Goal: Book appointment/travel/reservation

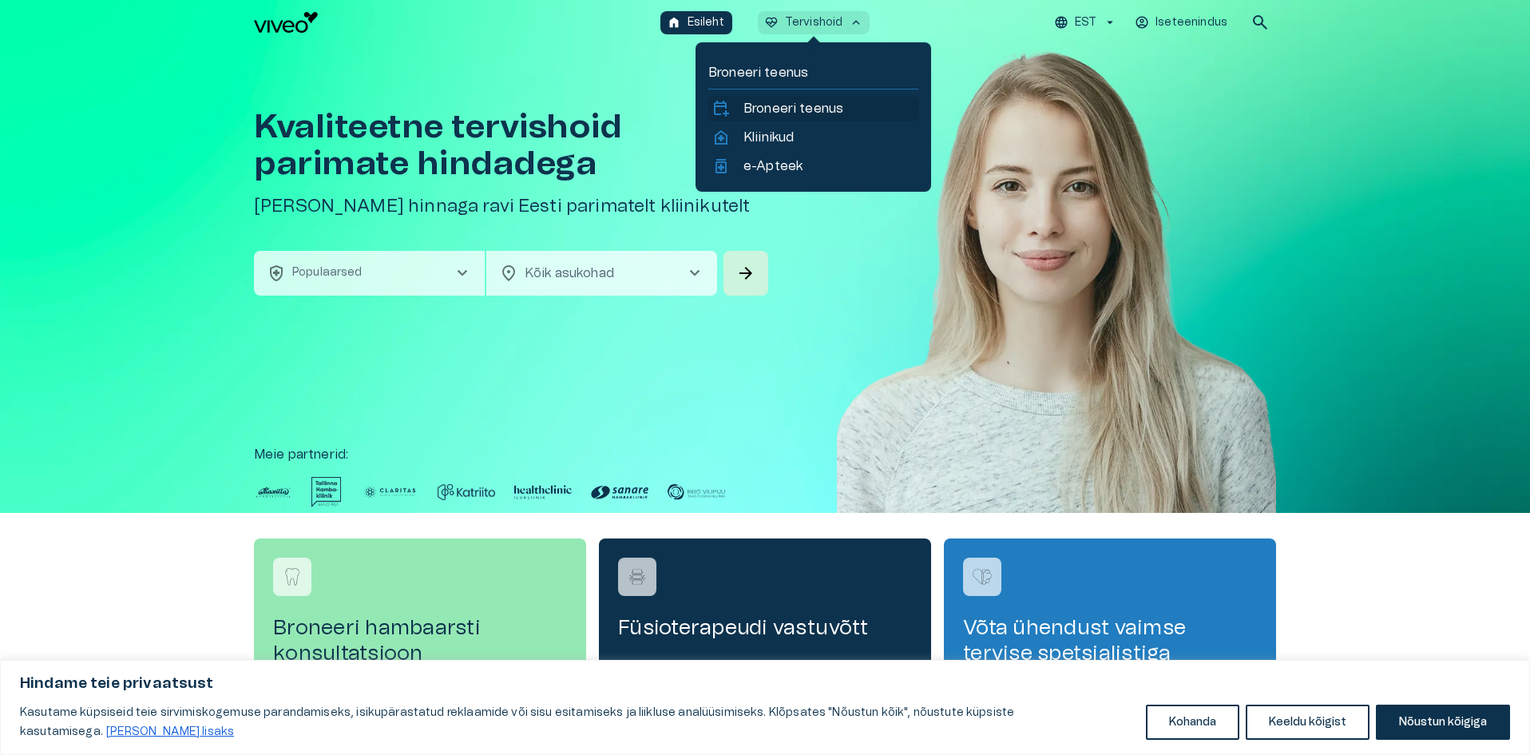
click at [775, 110] on p "Broneeri teenus" at bounding box center [794, 108] width 100 height 19
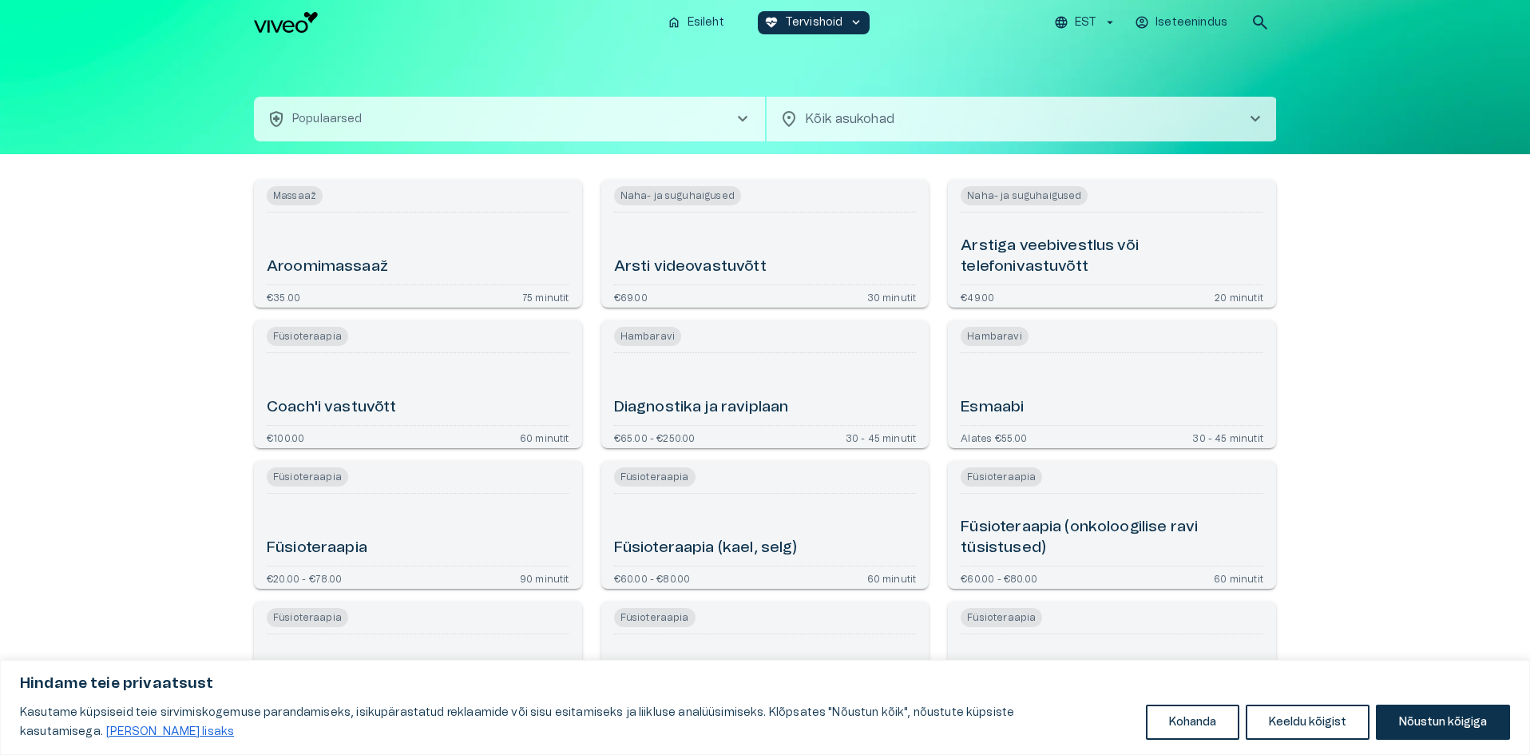
click at [777, 272] on div "Arsti videovastuvõtt" at bounding box center [765, 248] width 303 height 59
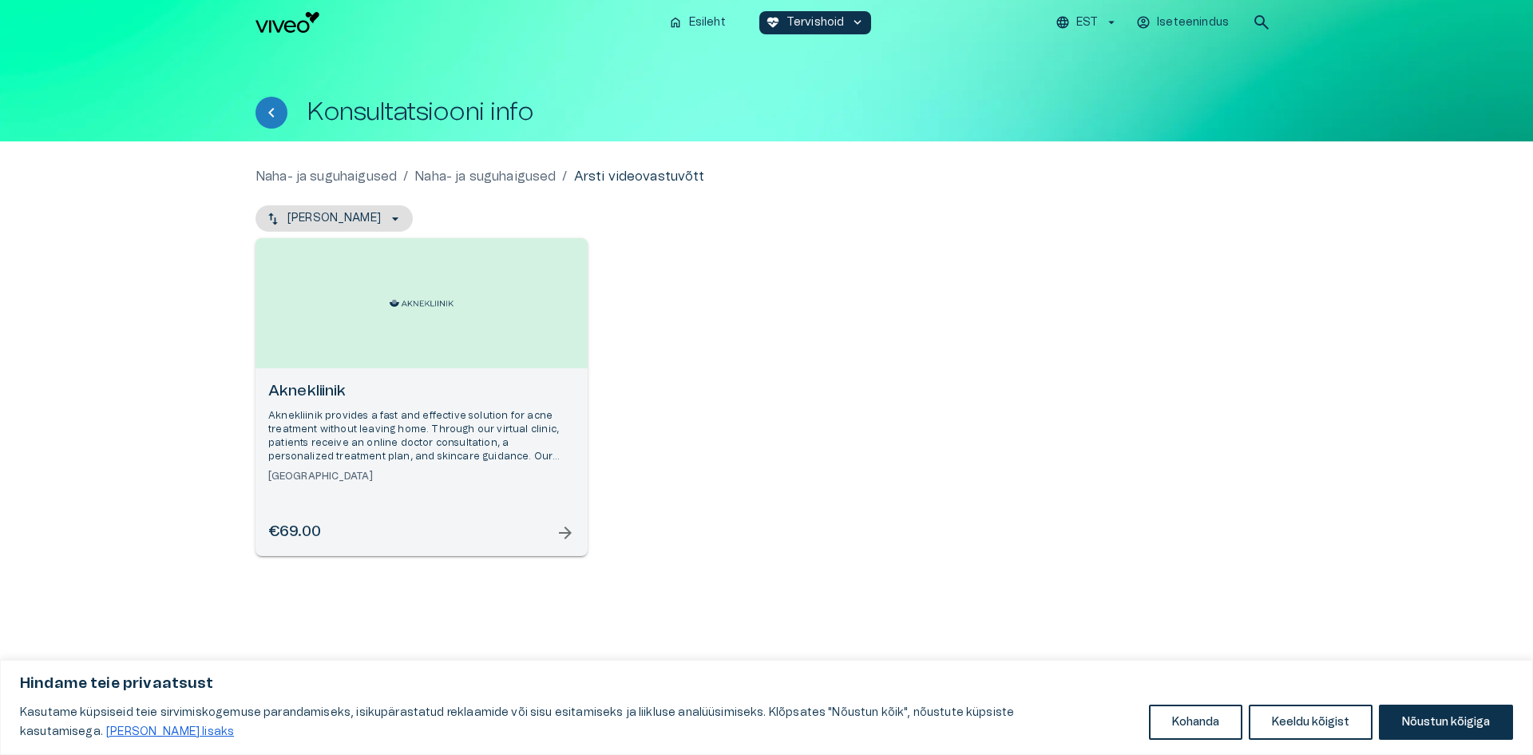
click at [561, 530] on span "arrow_forward" at bounding box center [565, 532] width 19 height 19
click at [486, 170] on p "Naha- ja suguhaigused" at bounding box center [484, 176] width 141 height 19
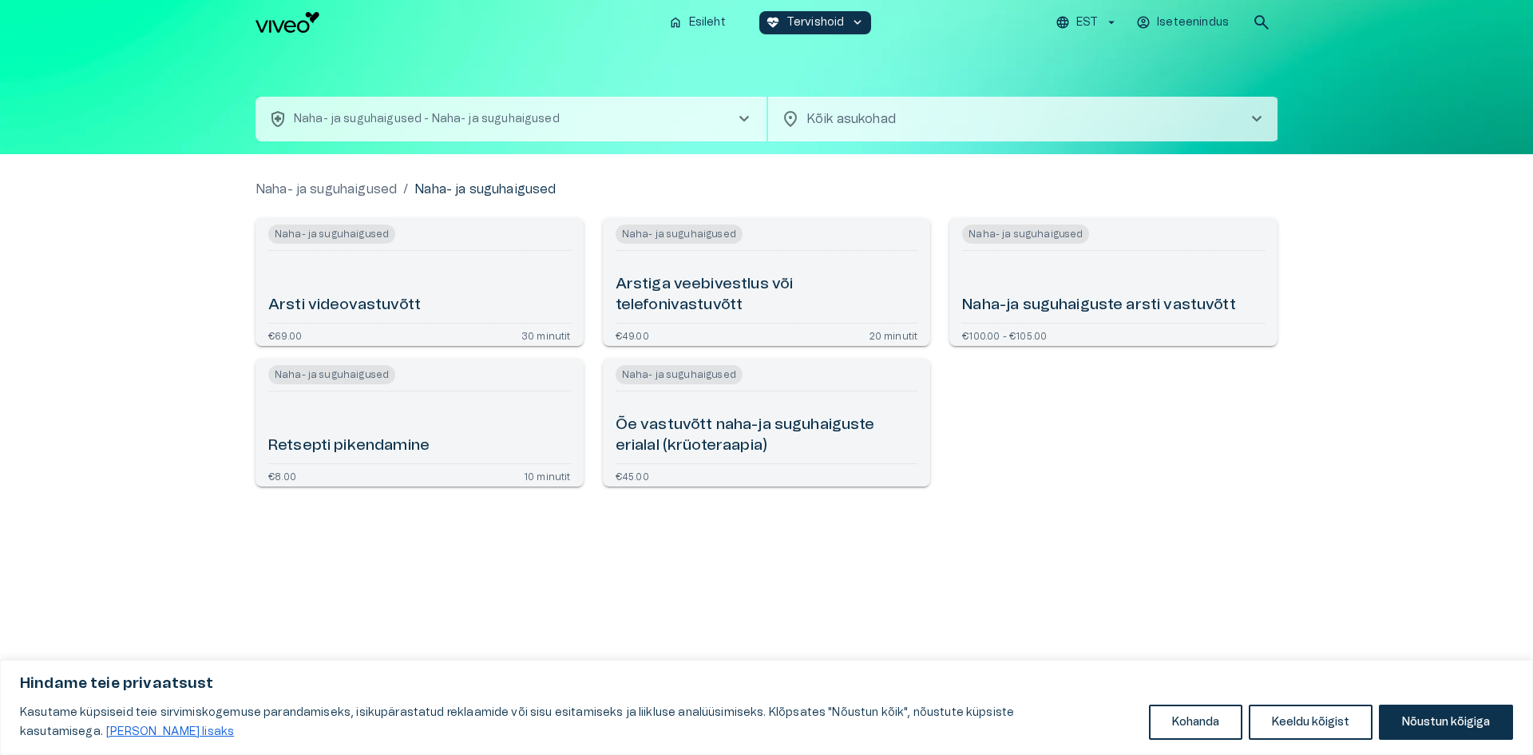
click at [721, 291] on h6 "Arstiga veebivestlus või telefonivastuvõtt" at bounding box center [767, 295] width 303 height 42
click at [758, 422] on h6 "Õe vastuvõtt naha-ja suguhaiguste erialal (krüoteraapia)" at bounding box center [767, 435] width 303 height 42
click at [349, 439] on h6 "Retsepti pikendamine" at bounding box center [348, 446] width 161 height 22
click at [346, 190] on p "Naha- ja suguhaigused" at bounding box center [326, 189] width 141 height 19
click at [744, 127] on span "chevron_right" at bounding box center [744, 118] width 19 height 19
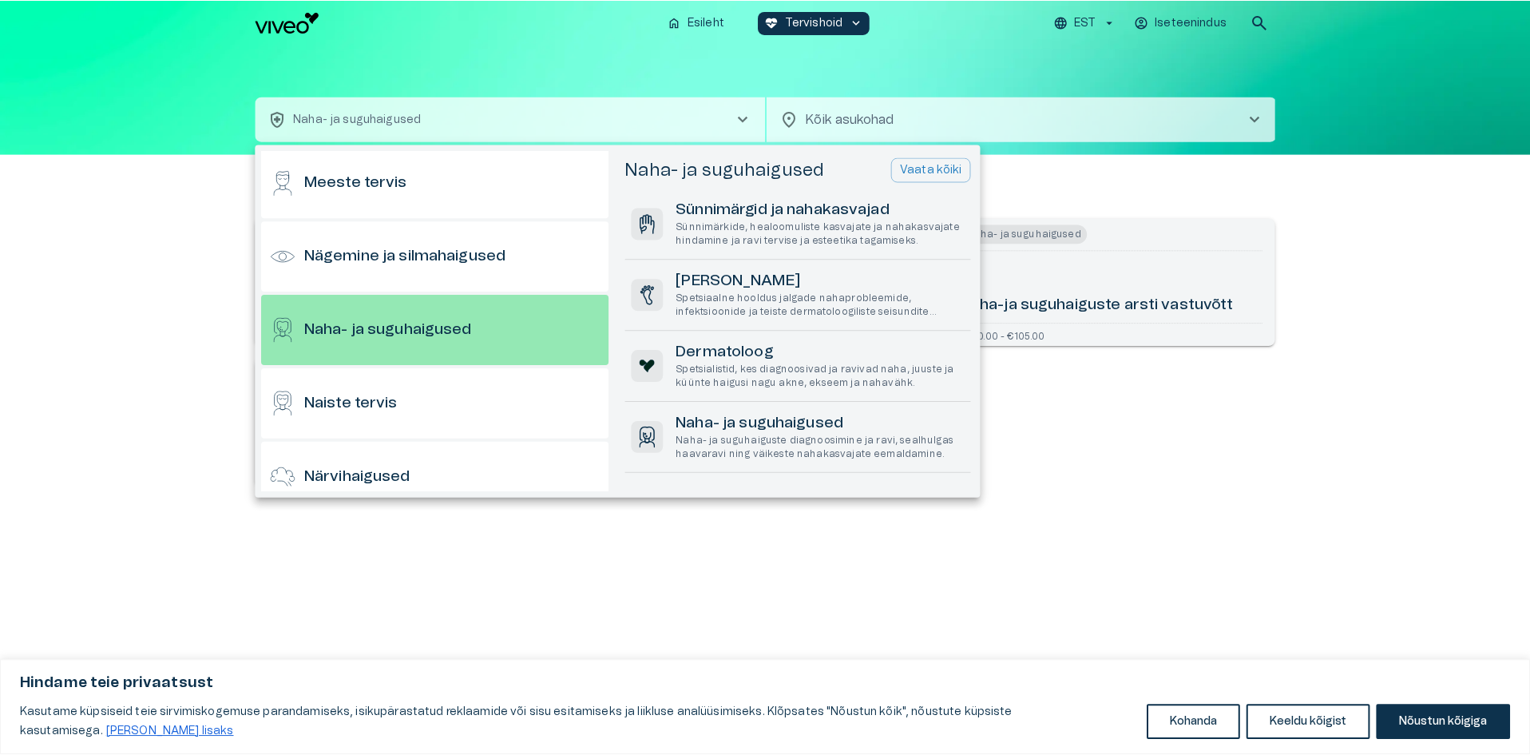
scroll to position [600, 0]
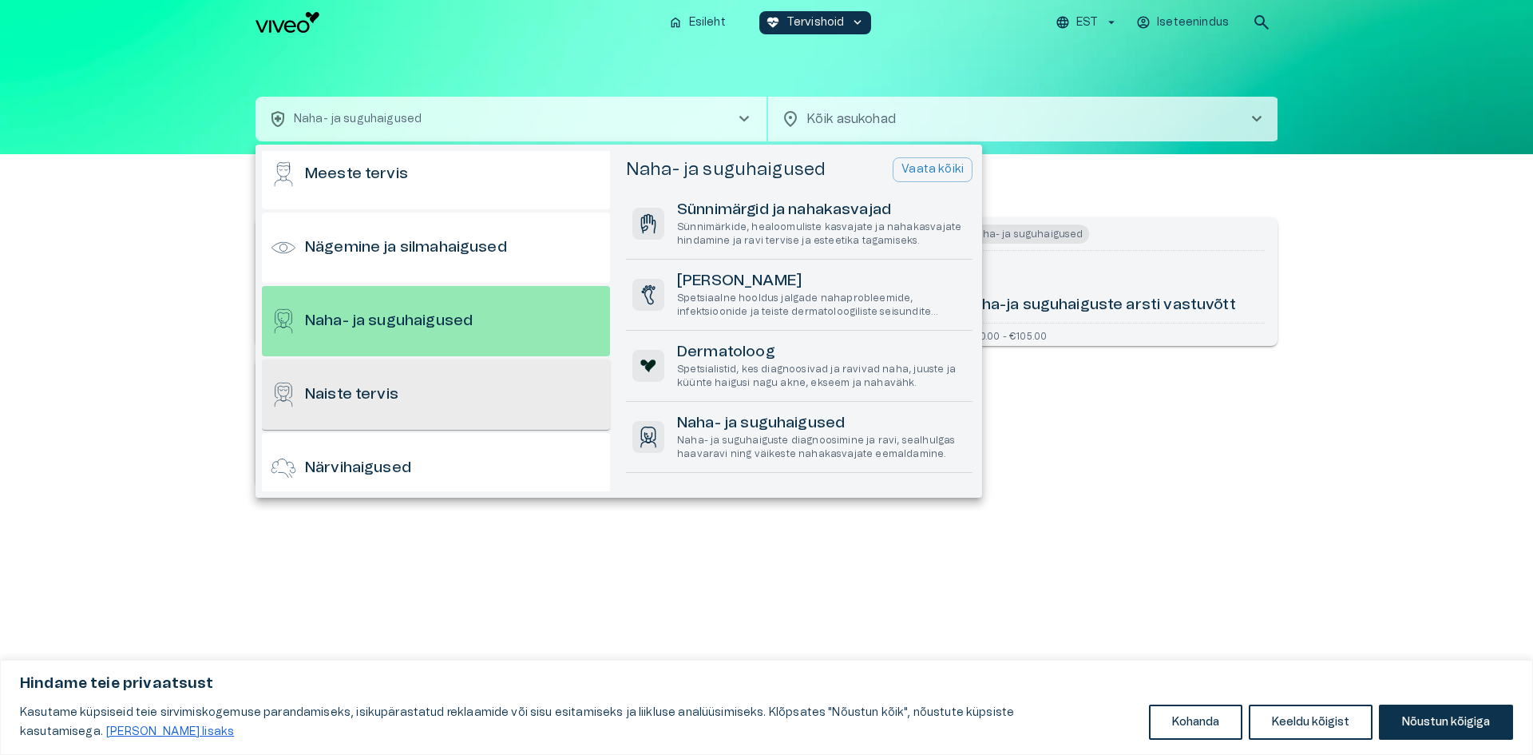
click at [378, 391] on h6 "Naiste tervis" at bounding box center [351, 395] width 93 height 22
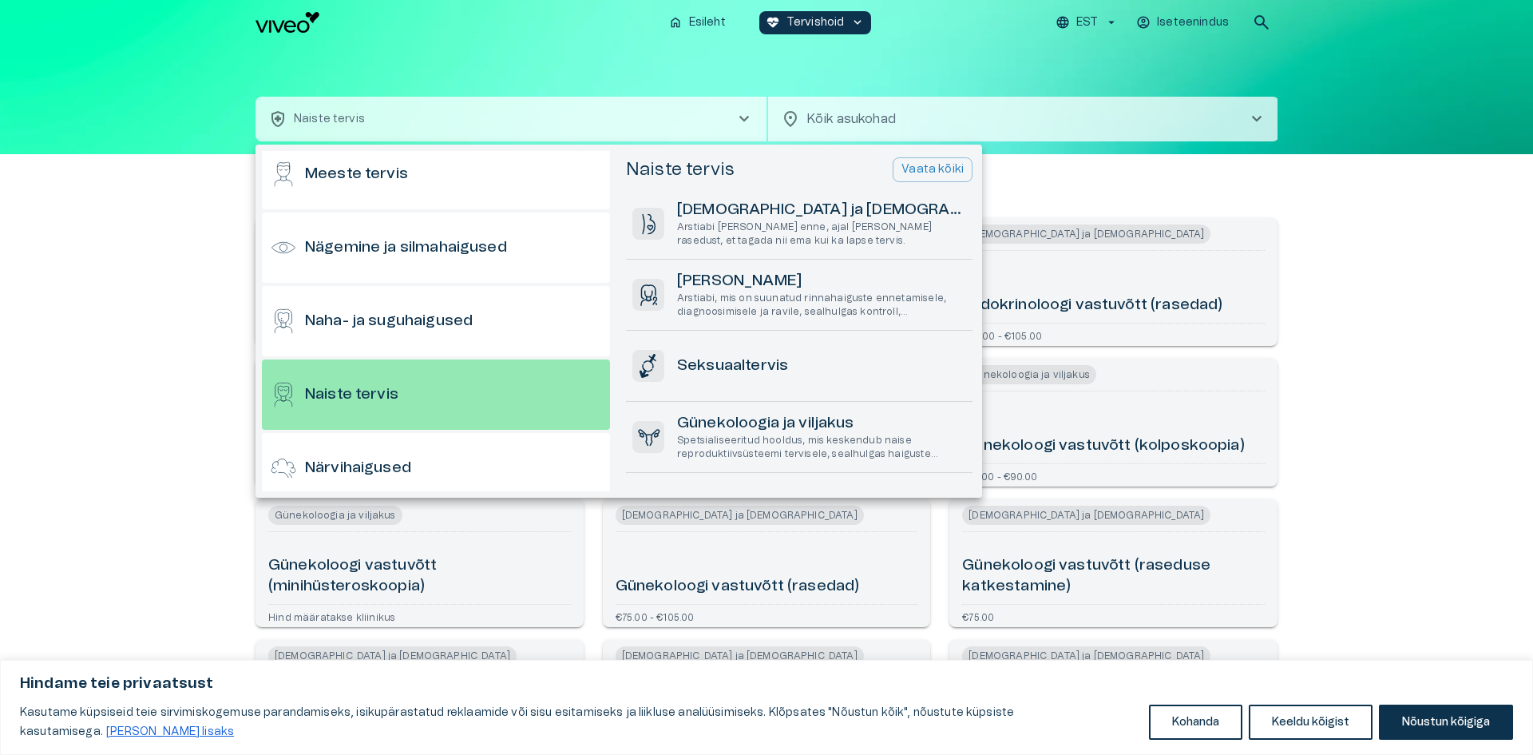
click at [117, 527] on div at bounding box center [766, 377] width 1533 height 755
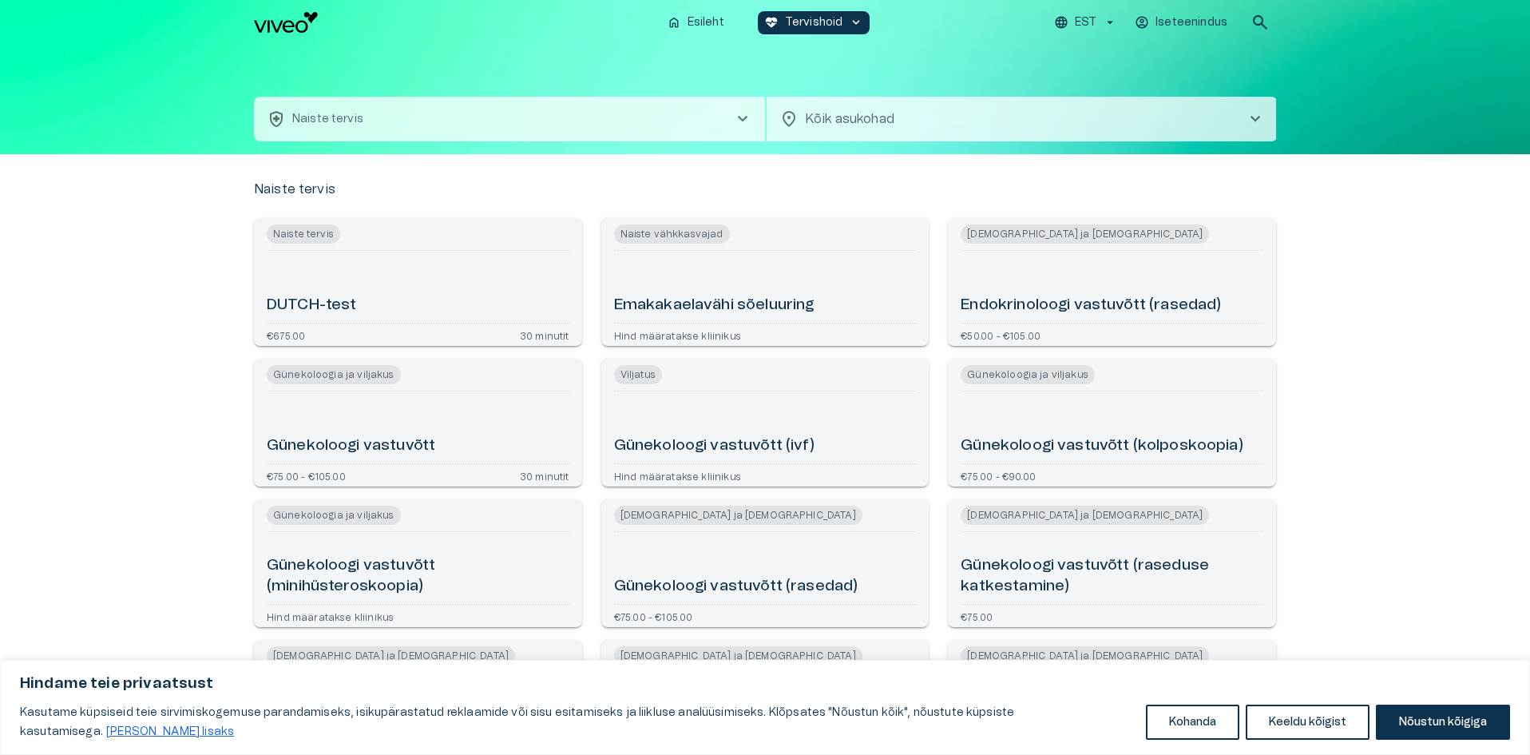
click at [664, 303] on h6 "Emakakaelavähi sõeluuring" at bounding box center [714, 306] width 201 height 22
click at [1061, 304] on h6 "Endokrinoloogi vastuvõtt (rasedad)" at bounding box center [1091, 306] width 260 height 22
click at [708, 19] on p "Esileht" at bounding box center [706, 22] width 37 height 17
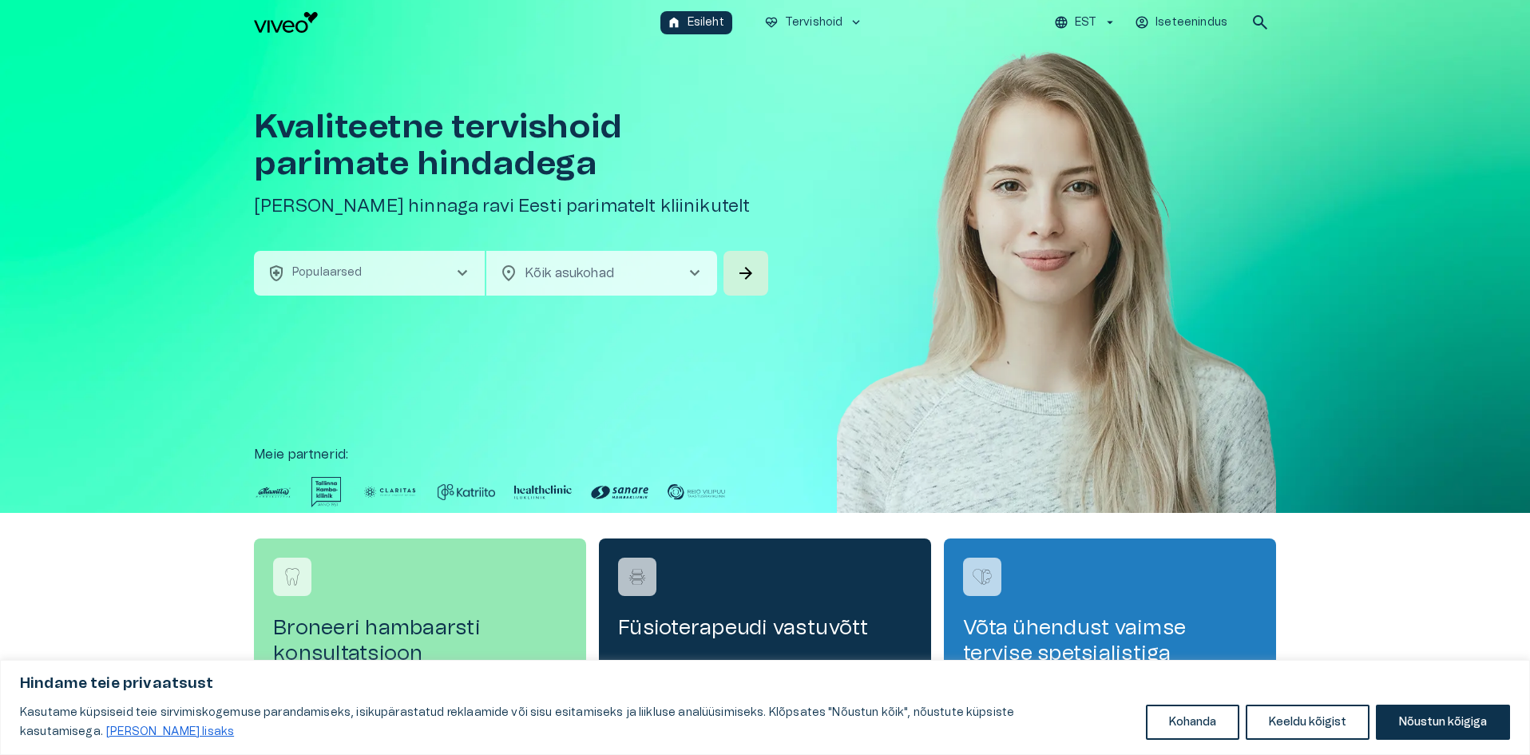
click at [454, 273] on span "chevron_right" at bounding box center [462, 273] width 19 height 19
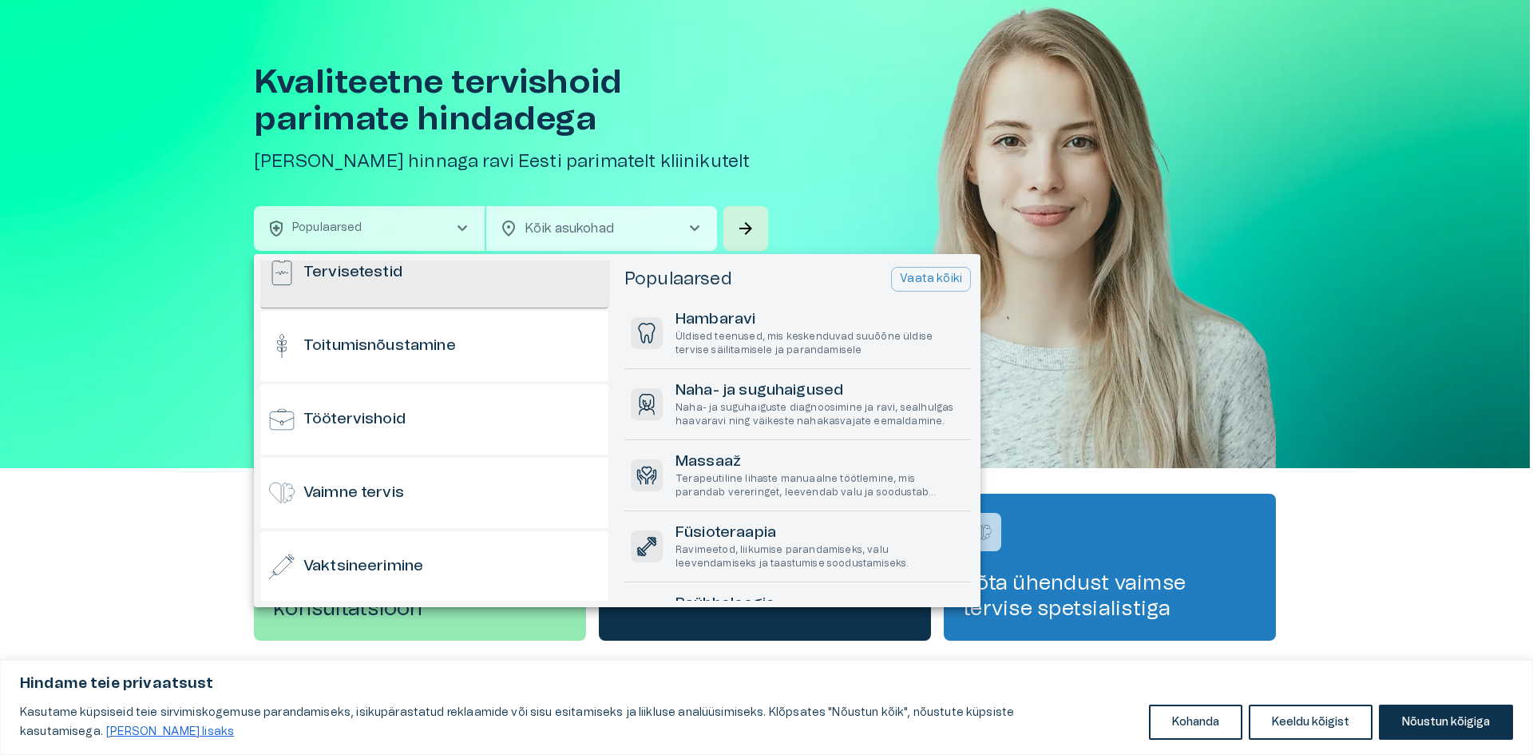
scroll to position [1573, 0]
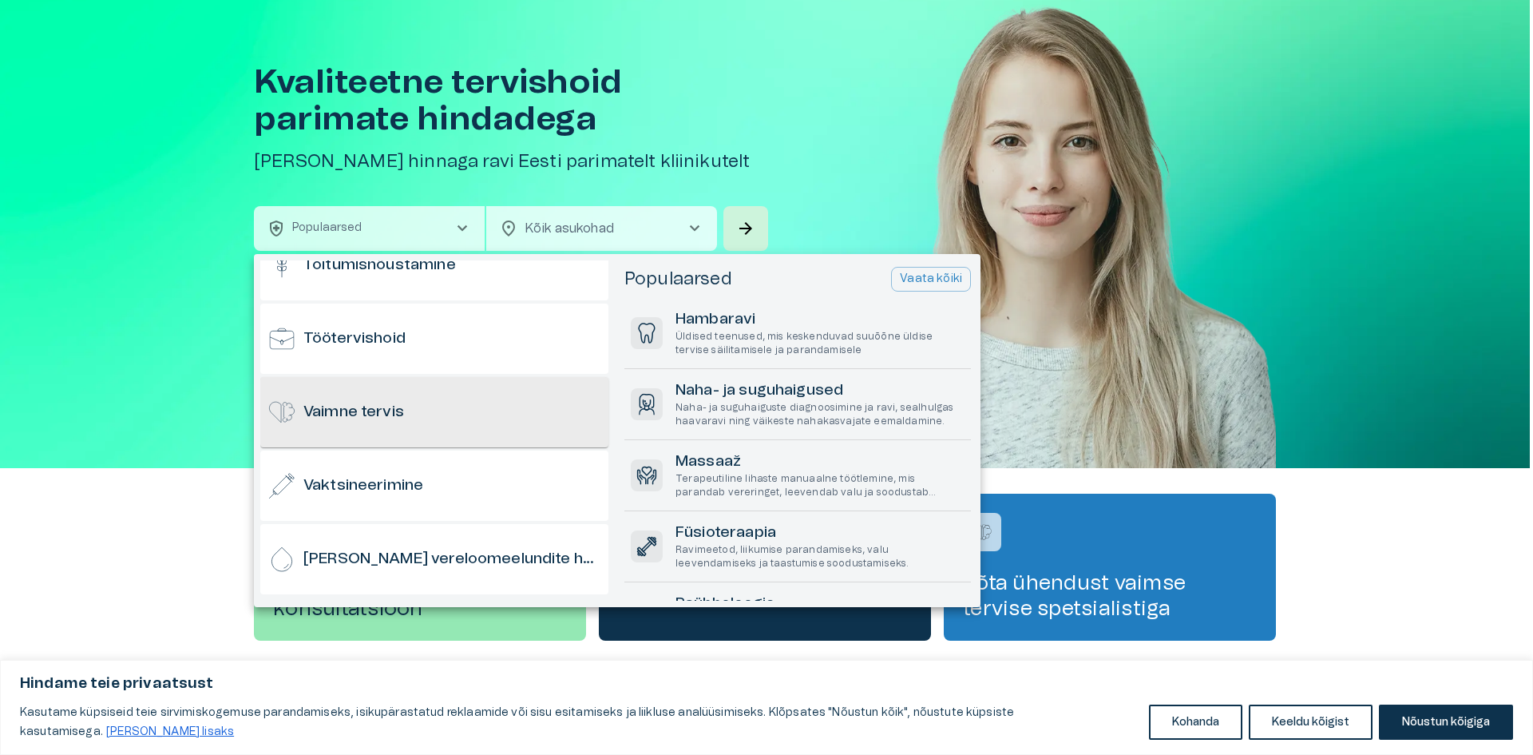
click at [339, 416] on h6 "Vaimne tervis" at bounding box center [353, 413] width 101 height 22
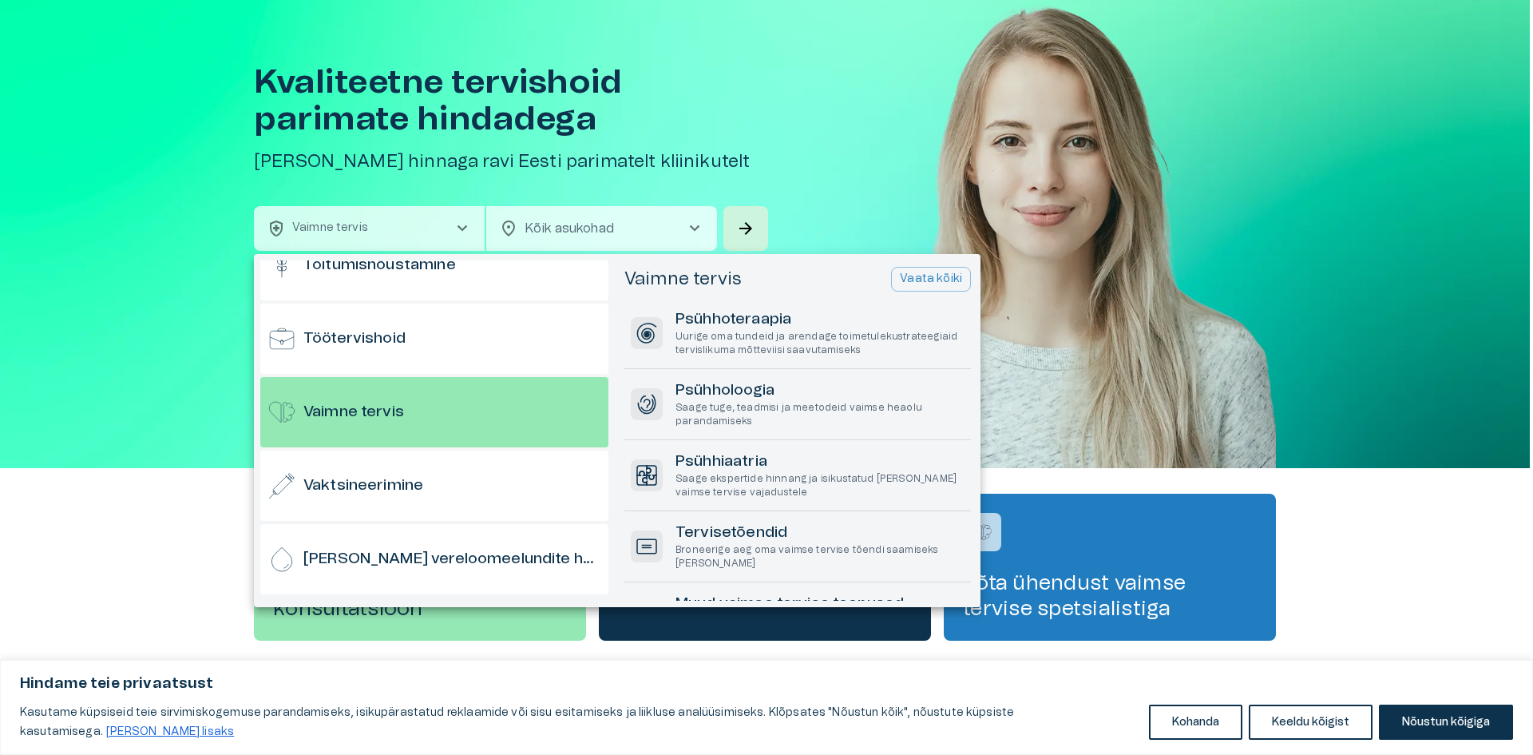
click at [815, 153] on div at bounding box center [766, 377] width 1533 height 755
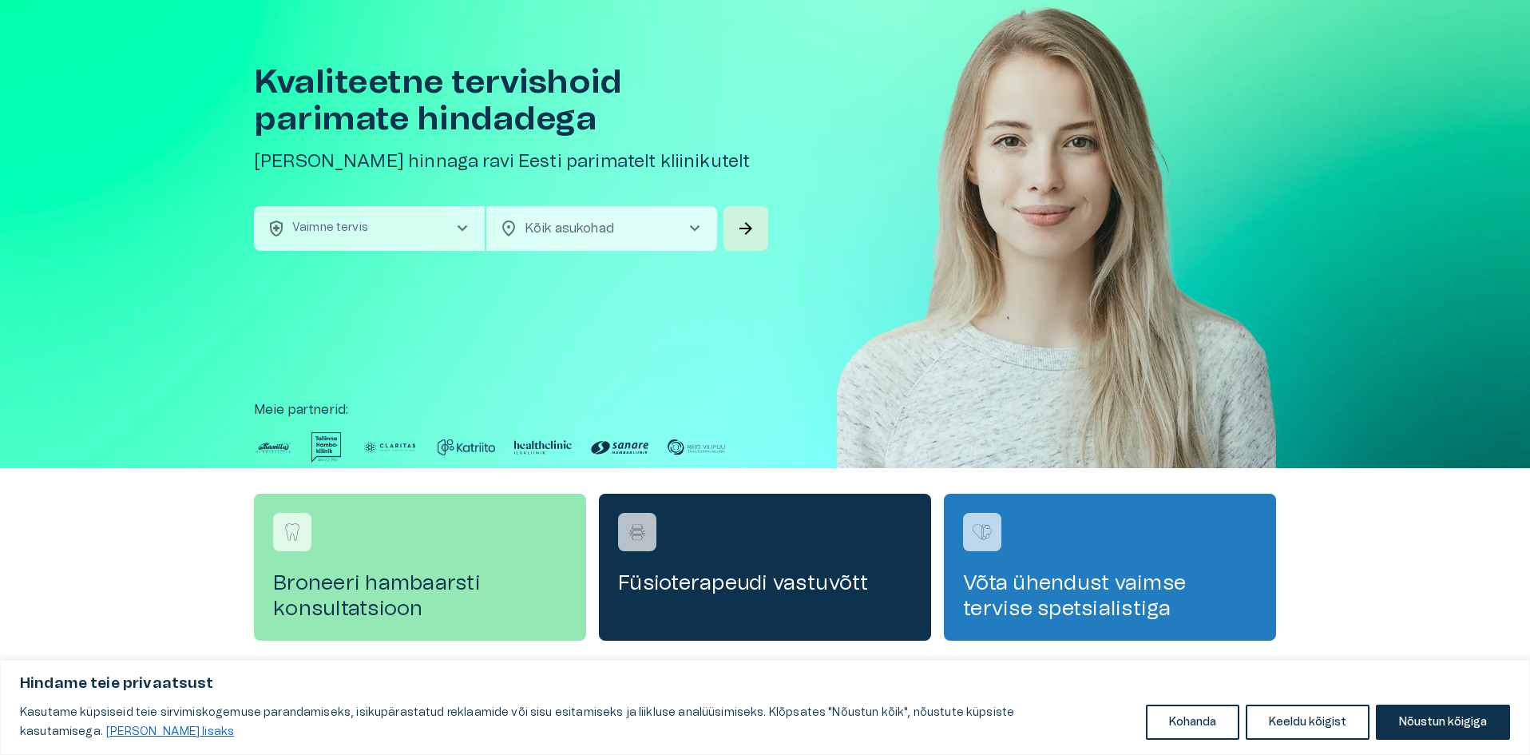
click at [463, 222] on span "chevron_right" at bounding box center [462, 228] width 19 height 19
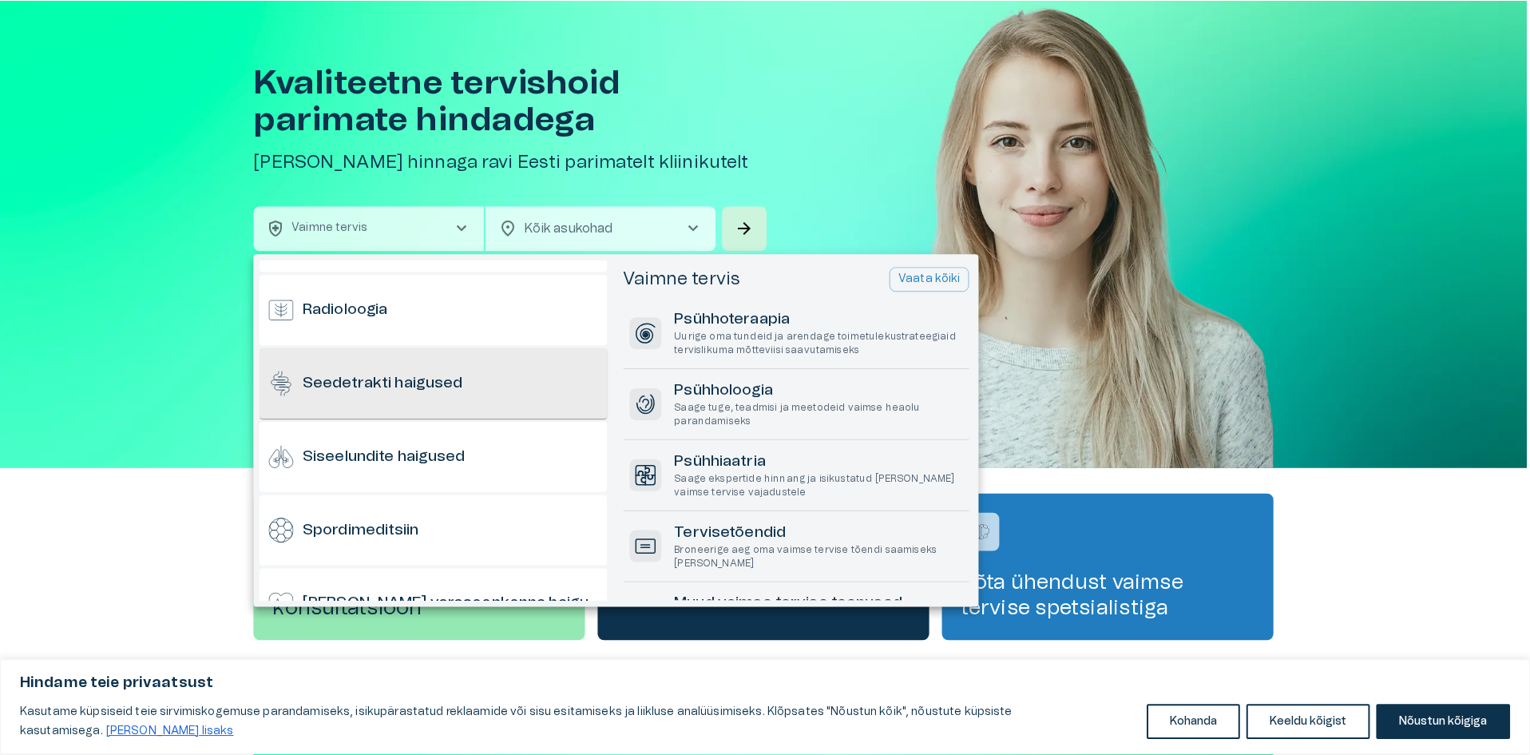
scroll to position [775, 0]
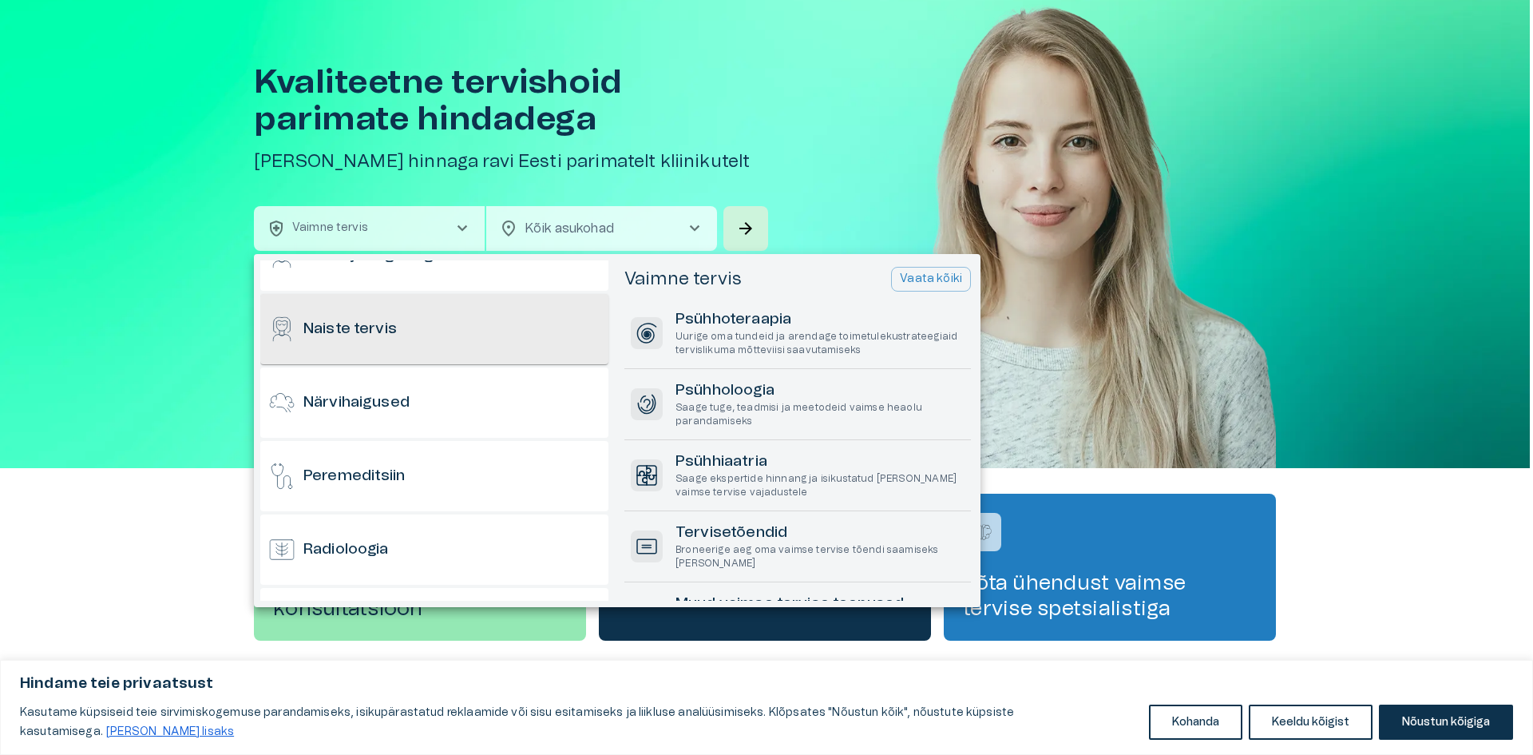
click at [418, 343] on div "Naiste tervis" at bounding box center [434, 329] width 348 height 70
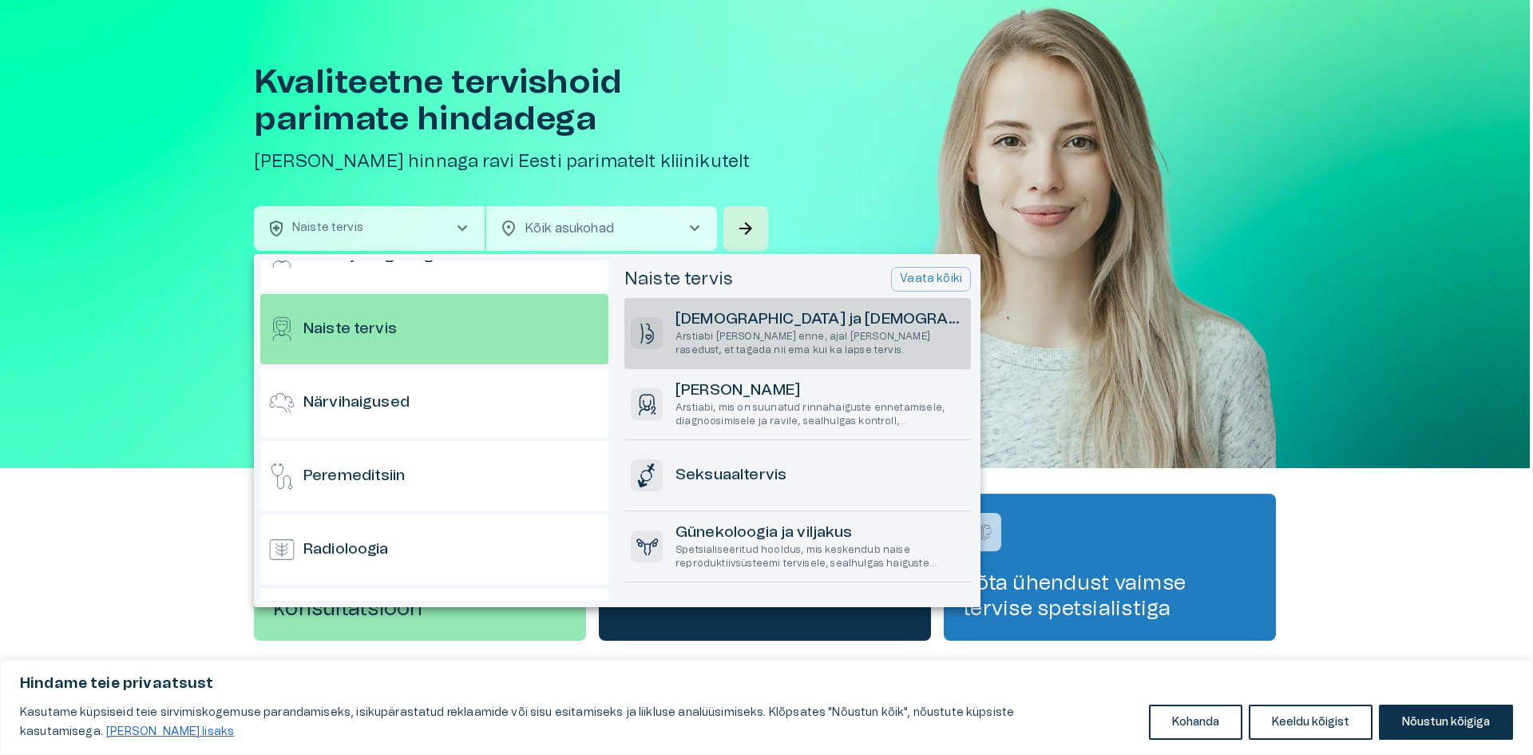
click at [708, 327] on h6 "[DEMOGRAPHIC_DATA] ja [DEMOGRAPHIC_DATA]" at bounding box center [820, 320] width 289 height 22
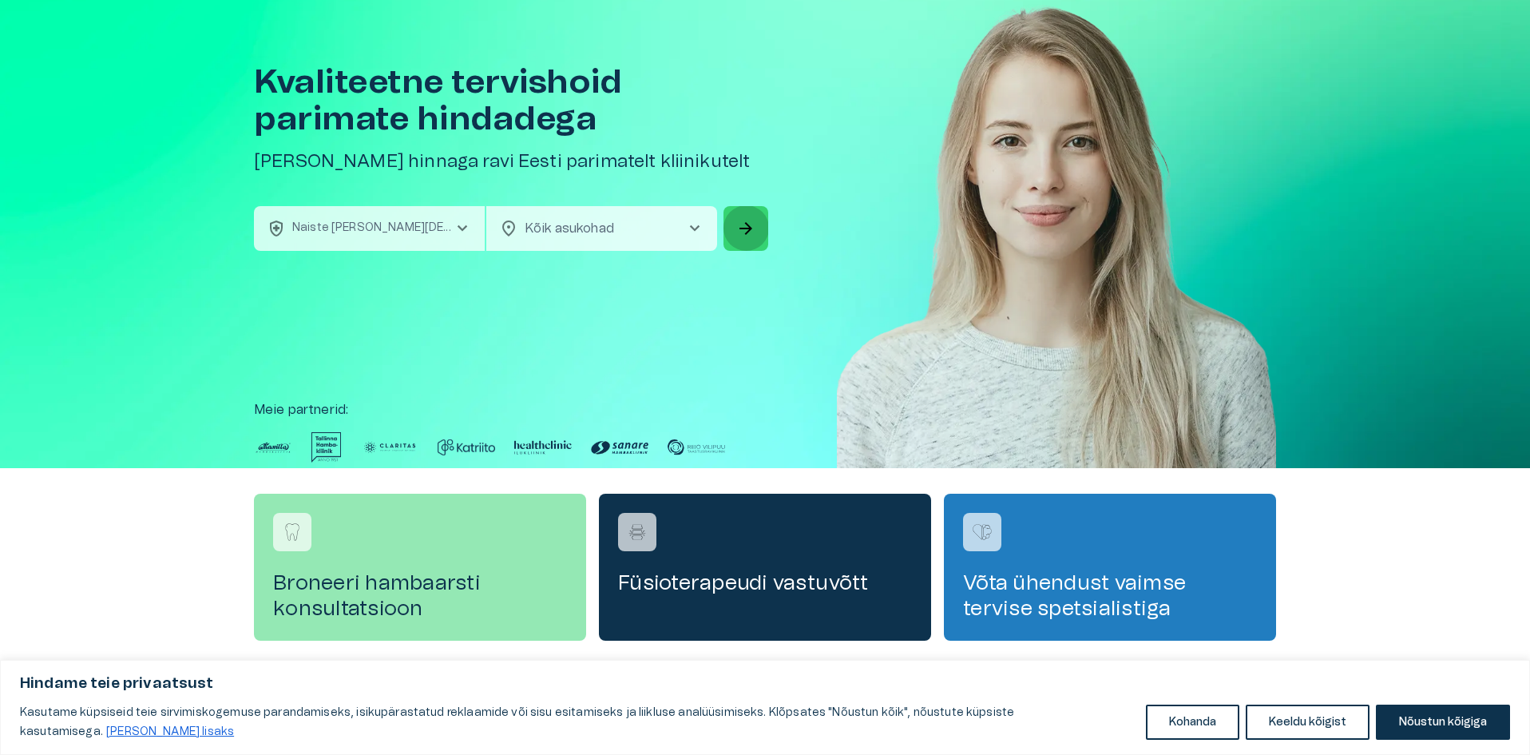
click at [735, 232] on button "arrow_forward" at bounding box center [746, 228] width 45 height 45
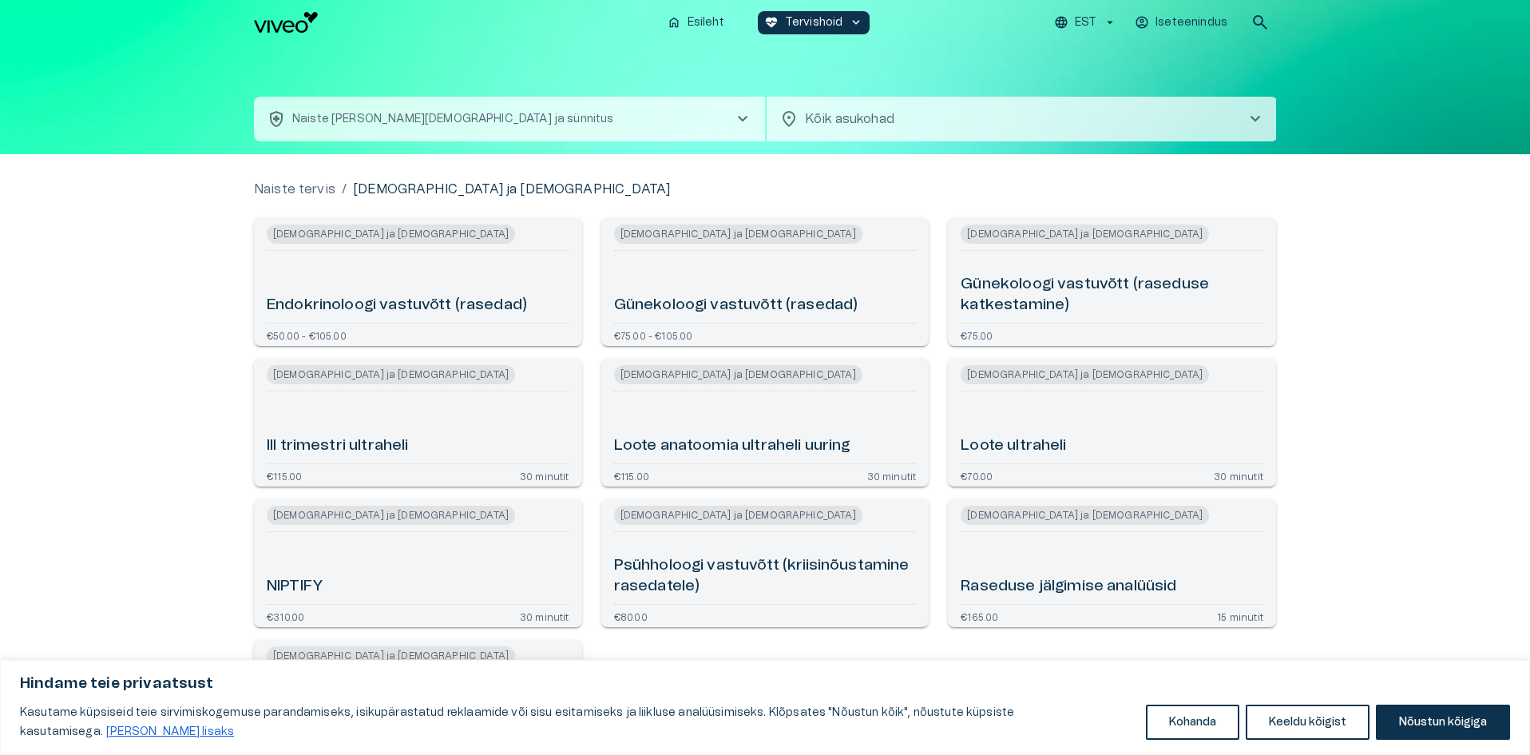
click at [724, 302] on h6 "Günekoloogi vastuvõtt (rasedad)" at bounding box center [736, 306] width 244 height 22
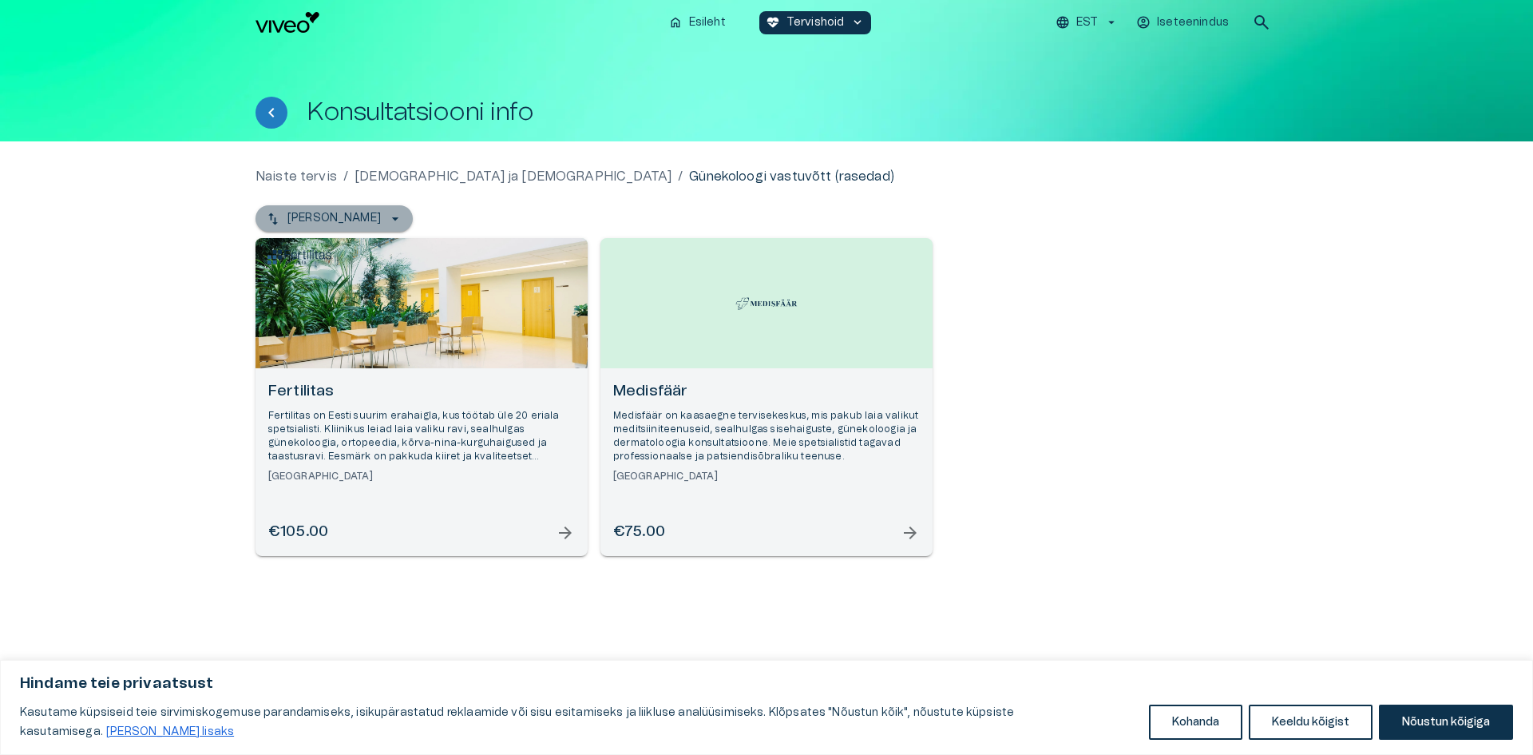
click at [387, 225] on icon "button" at bounding box center [395, 219] width 16 height 16
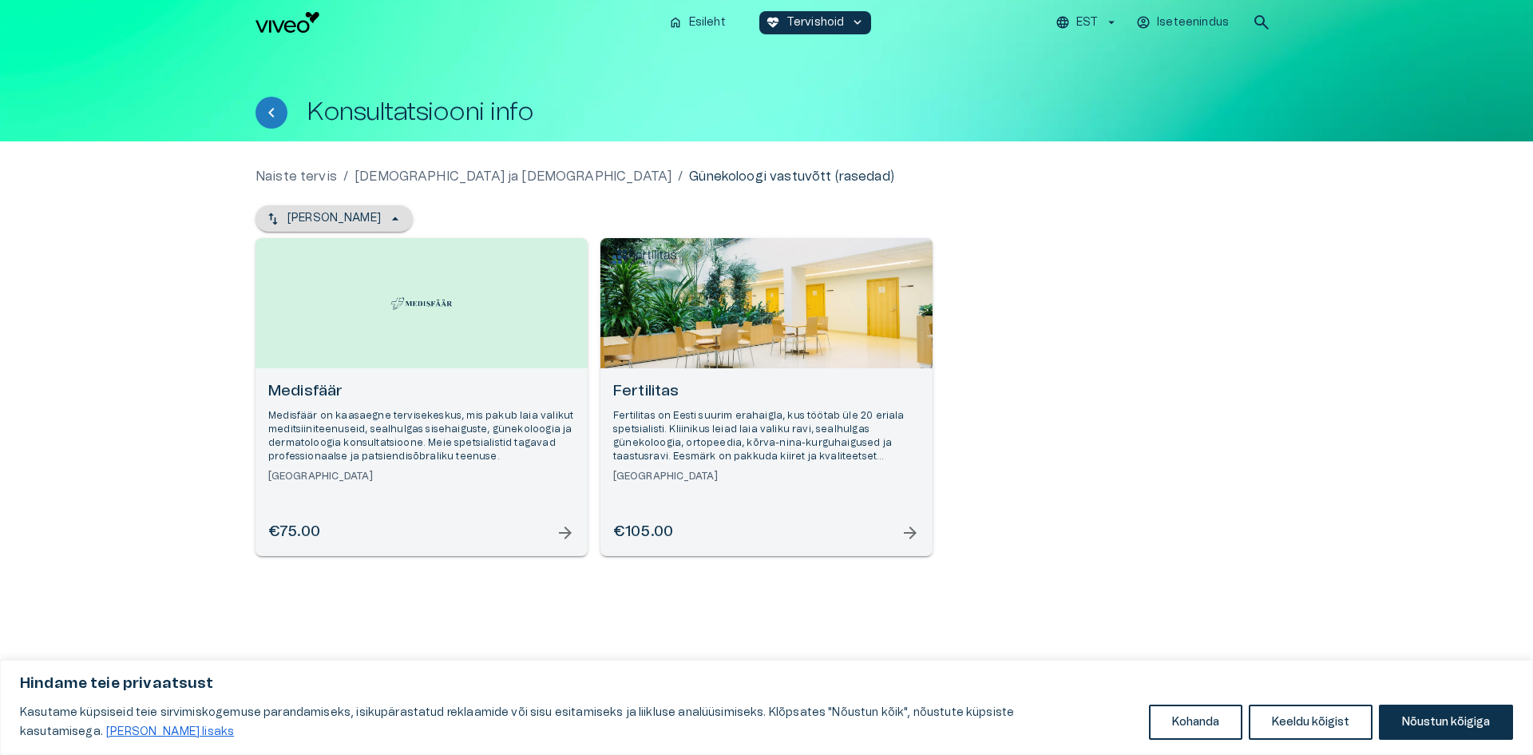
click at [387, 225] on icon "button" at bounding box center [395, 219] width 16 height 16
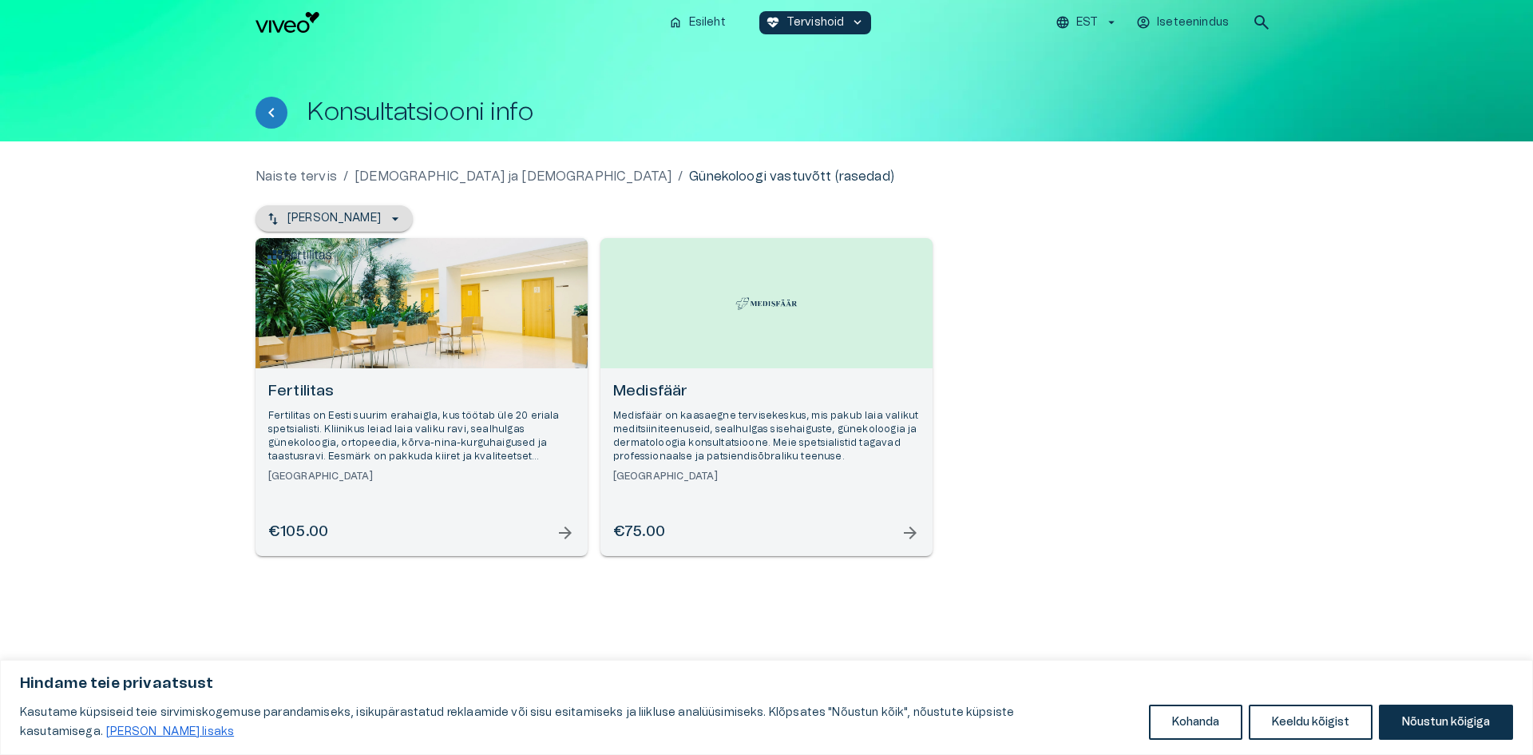
click at [320, 442] on p "Fertilitas on Eesti suurim erahaigla, kus töötab üle 20 eriala spetsialisti. Kl…" at bounding box center [421, 436] width 307 height 55
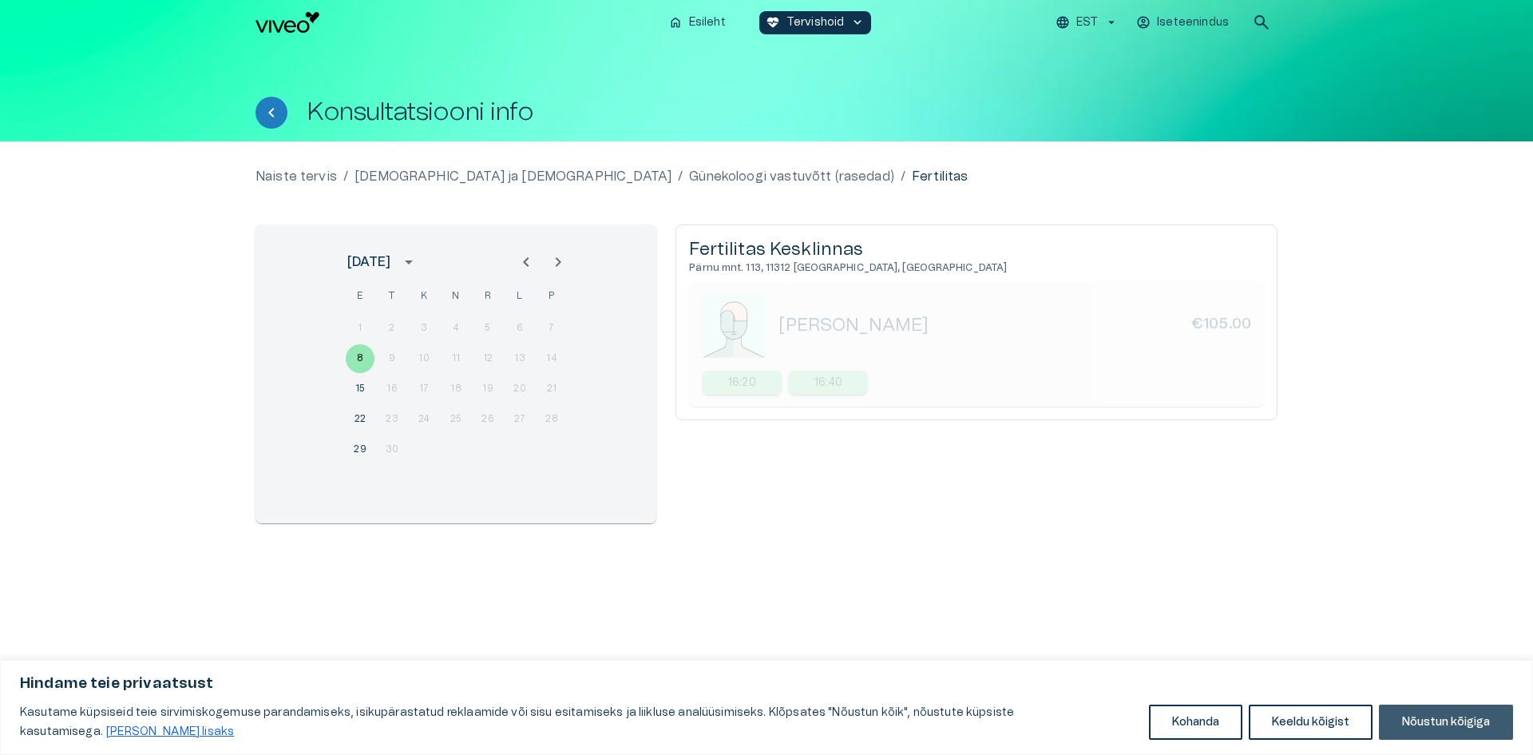
click at [1422, 723] on button "Nõustun kõigiga" at bounding box center [1446, 721] width 134 height 35
